Goal: Find specific page/section: Find specific page/section

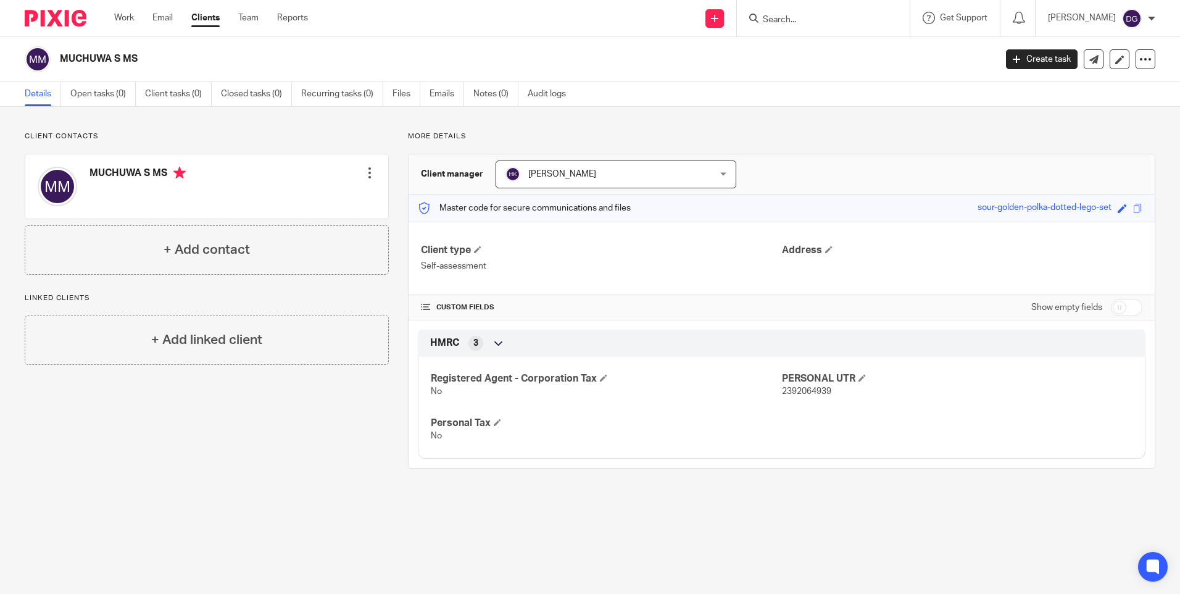
click at [846, 23] on input "Search" at bounding box center [817, 20] width 111 height 11
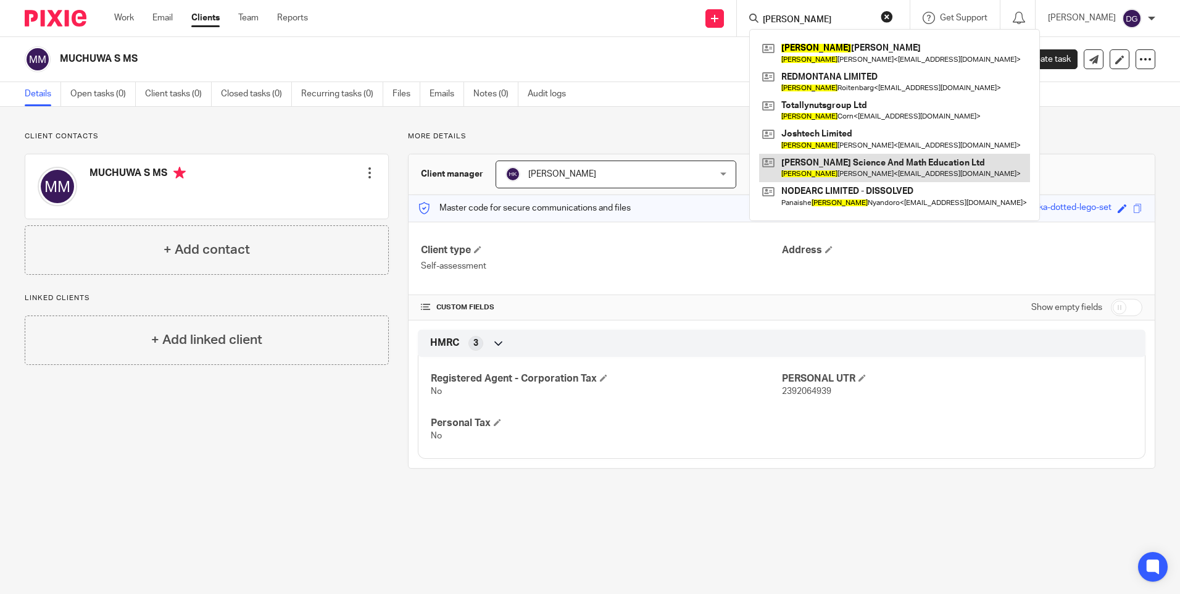
type input "joshua"
click at [860, 178] on link at bounding box center [894, 168] width 271 height 28
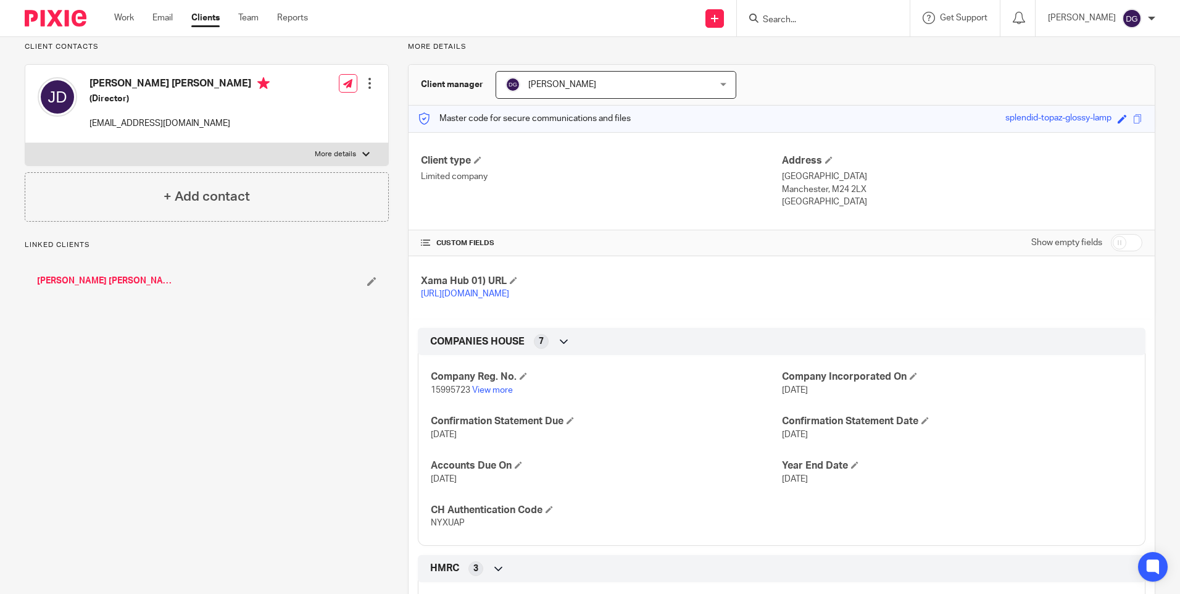
scroll to position [185, 0]
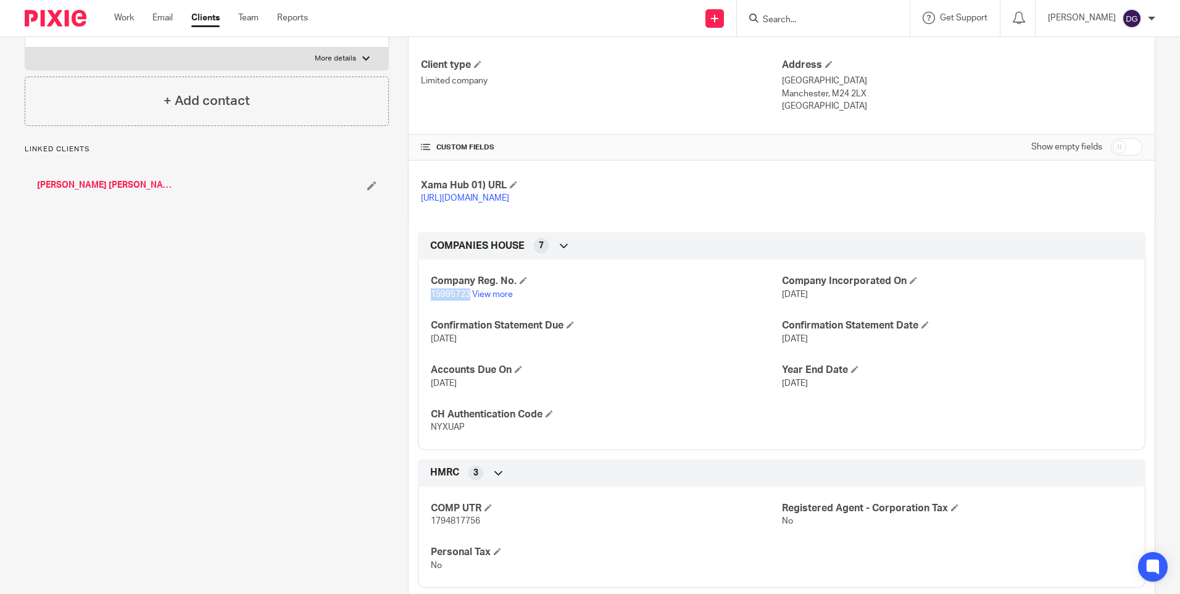
drag, startPoint x: 467, startPoint y: 307, endPoint x: 427, endPoint y: 307, distance: 39.5
click at [427, 307] on div "Company Reg. No. 15995723 View more Company Incorporated On [DATE] Confirmation…" at bounding box center [782, 349] width 728 height 199
copy span "15995723"
click at [795, 17] on input "Search" at bounding box center [817, 20] width 111 height 11
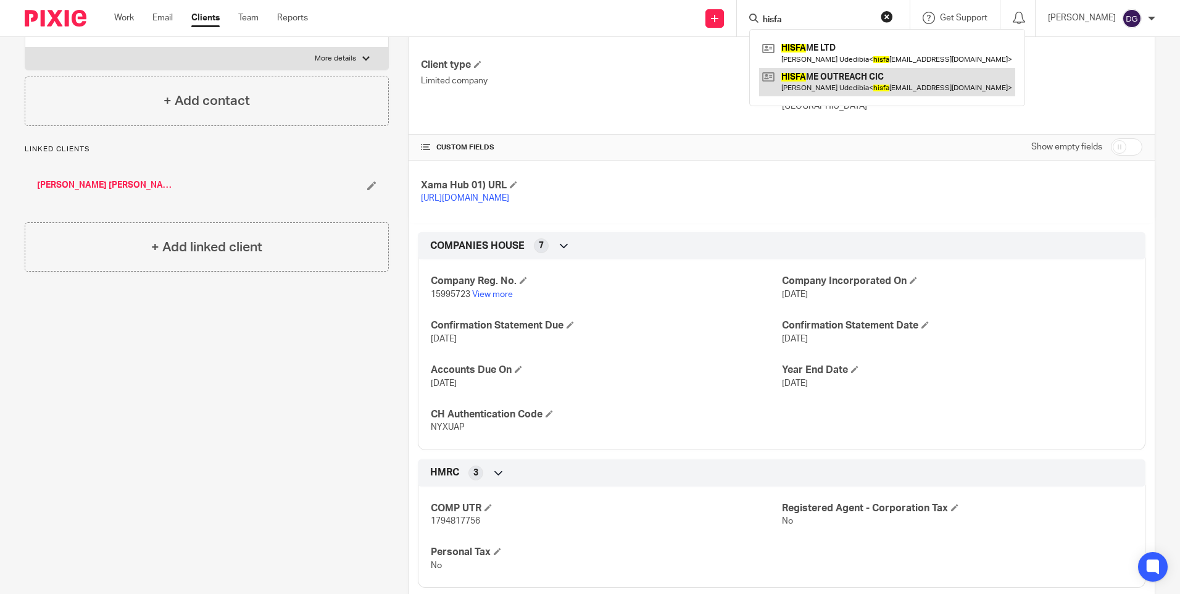
type input "hisfa"
click at [788, 79] on link at bounding box center [887, 82] width 256 height 28
